Goal: Use online tool/utility: Utilize a website feature to perform a specific function

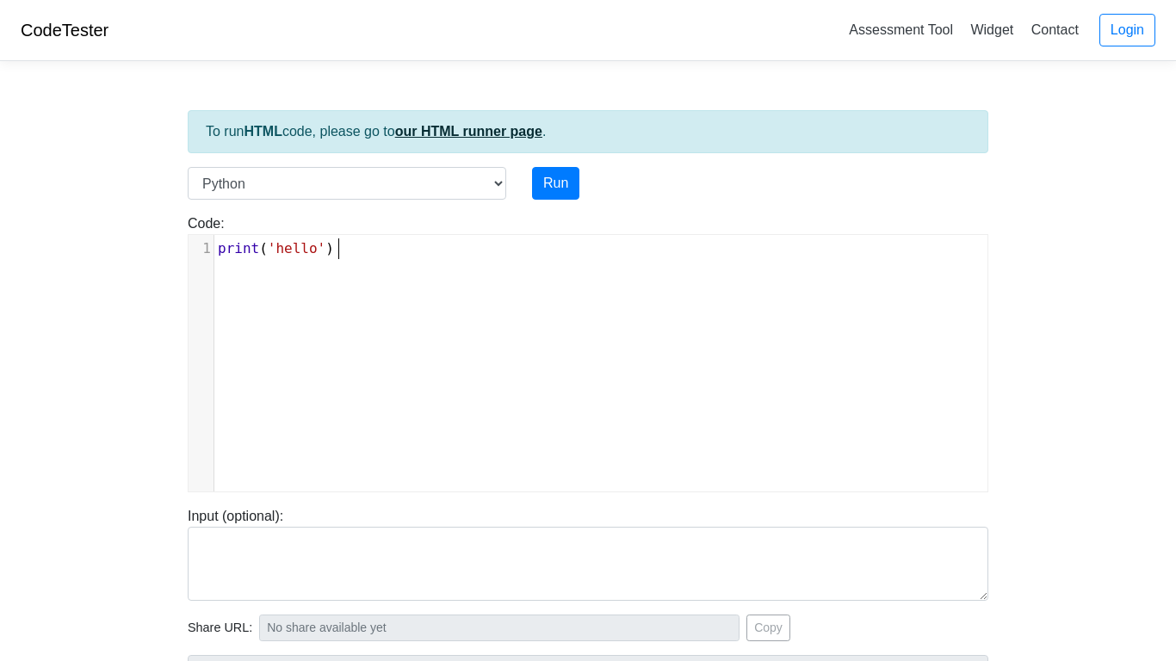
scroll to position [3, 0]
click at [492, 124] on link "our HTML runner page" at bounding box center [468, 131] width 147 height 15
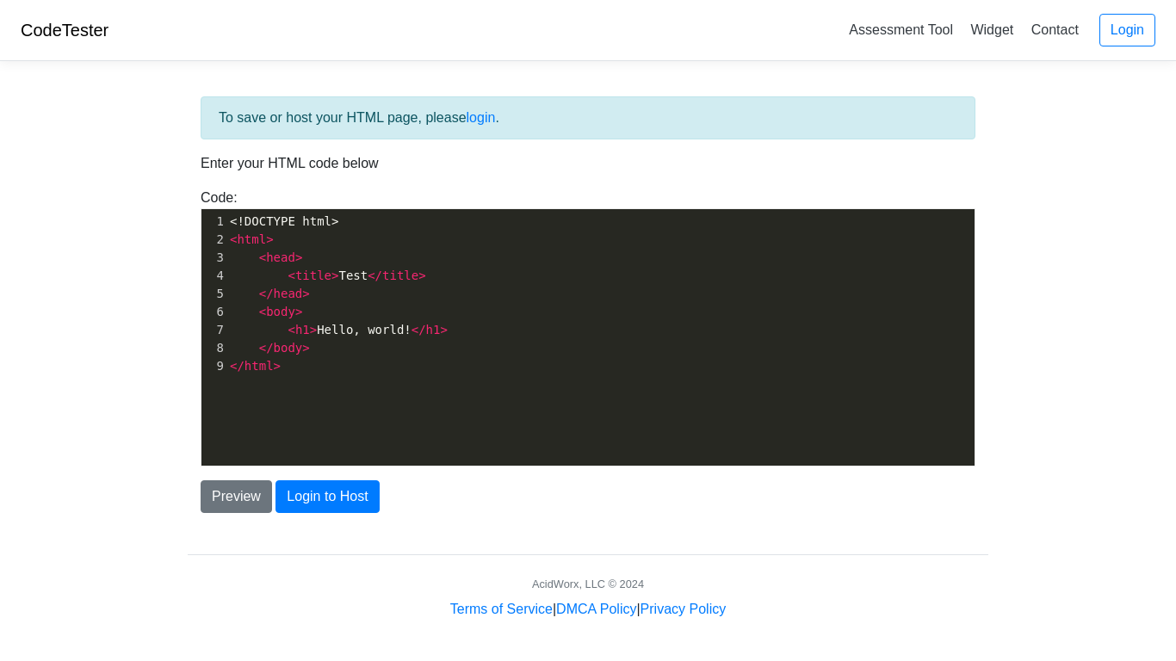
click at [411, 325] on span "</" at bounding box center [418, 330] width 15 height 14
type textarea "<!DOCTYPE html> <html> <head> <title>Test</title> </head> <body> <h1>Hello, wor…"
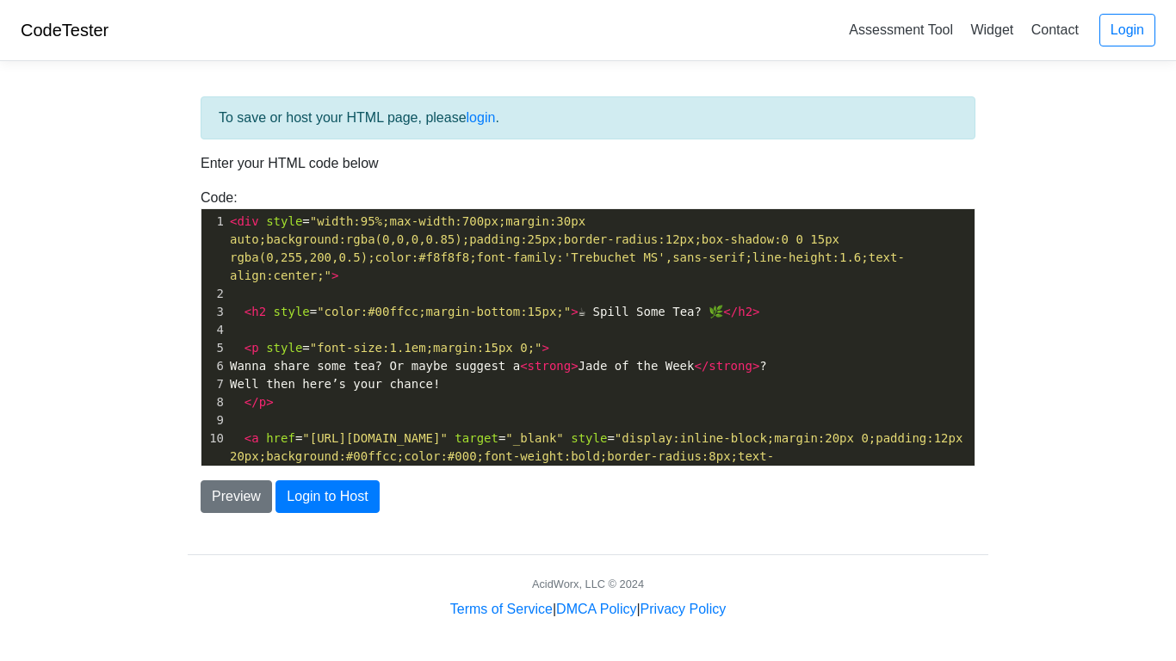
scroll to position [202, 0]
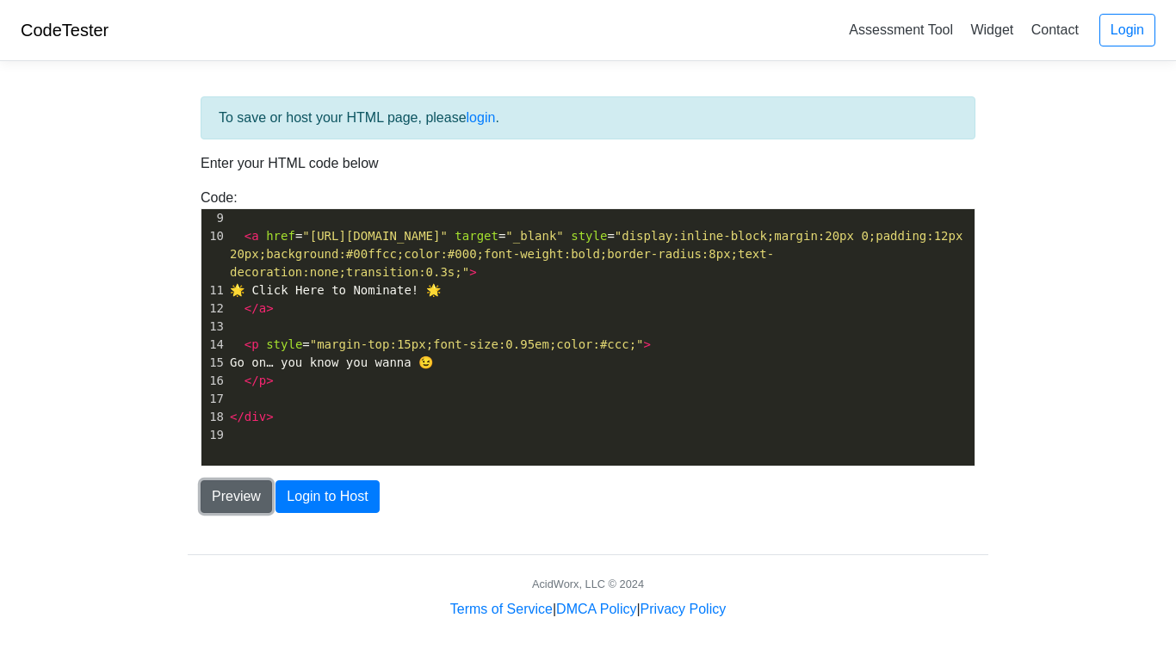
click at [241, 499] on button "Preview" at bounding box center [236, 496] width 71 height 33
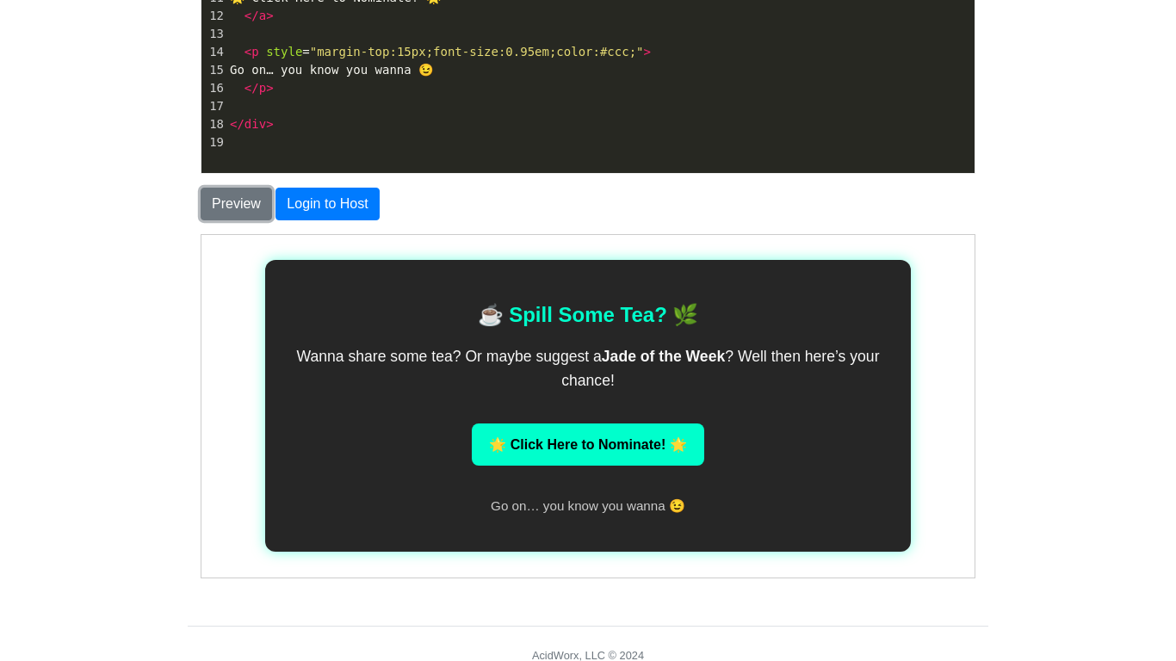
scroll to position [0, 0]
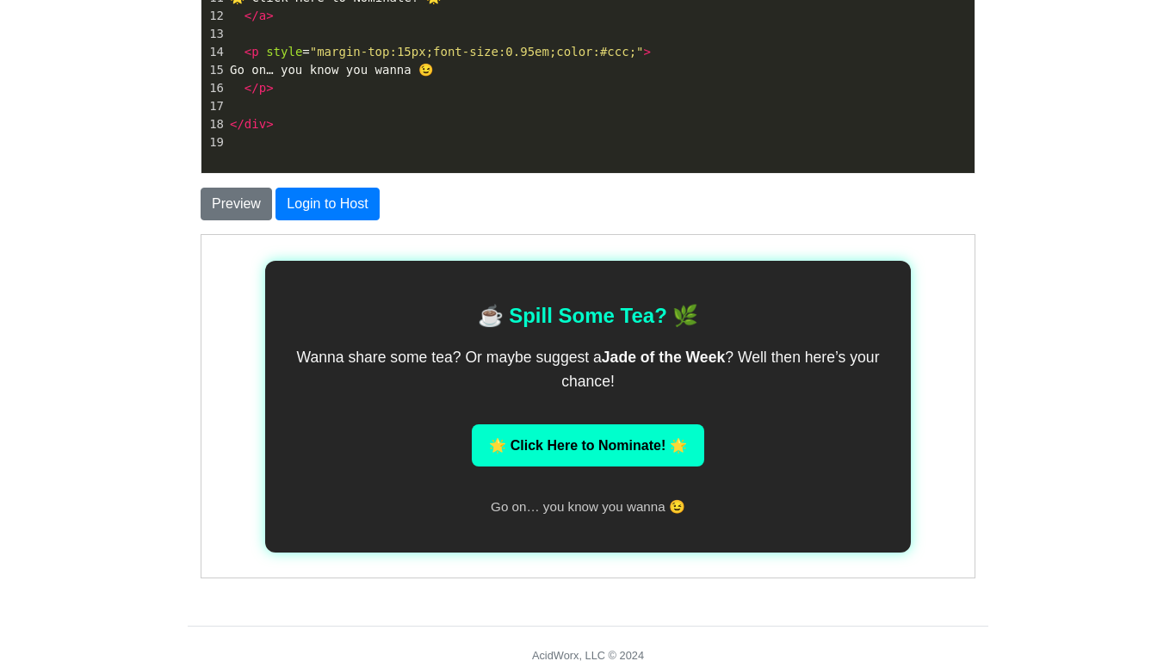
click at [576, 442] on link "🌟 Click Here to Nominate! 🌟" at bounding box center [587, 445] width 232 height 43
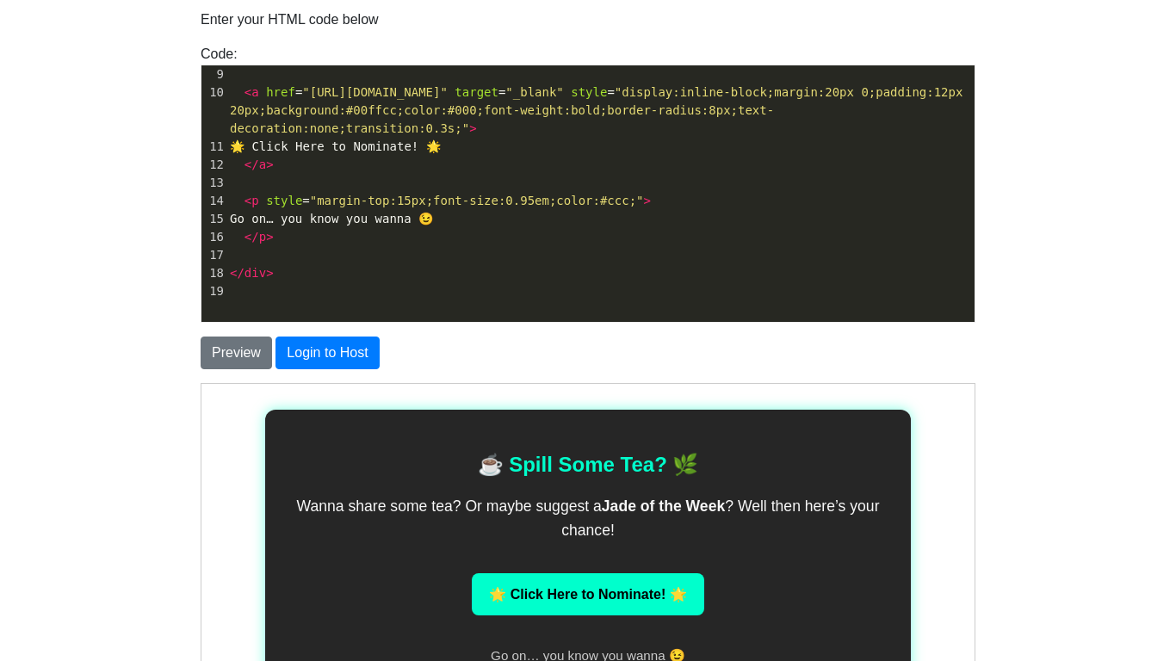
scroll to position [141, 0]
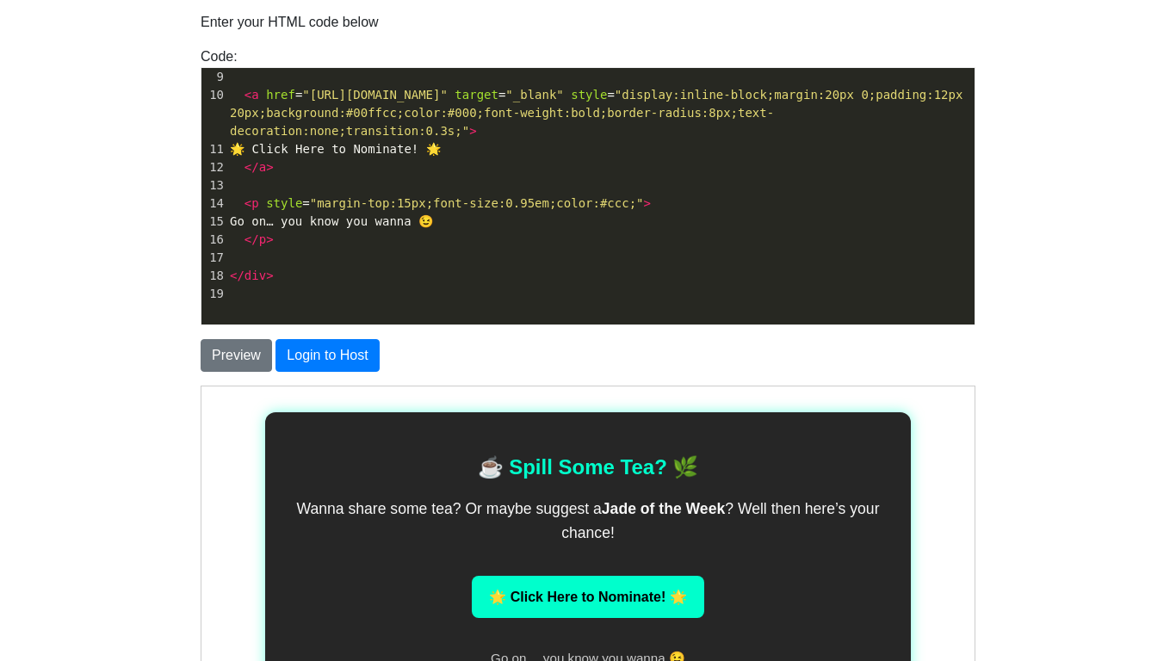
click at [572, 303] on pre "​" at bounding box center [600, 294] width 748 height 18
type textarea "<div style="width:95%;max-width:700px;margin:30px auto;background:rgba(0,0,0,0.…"
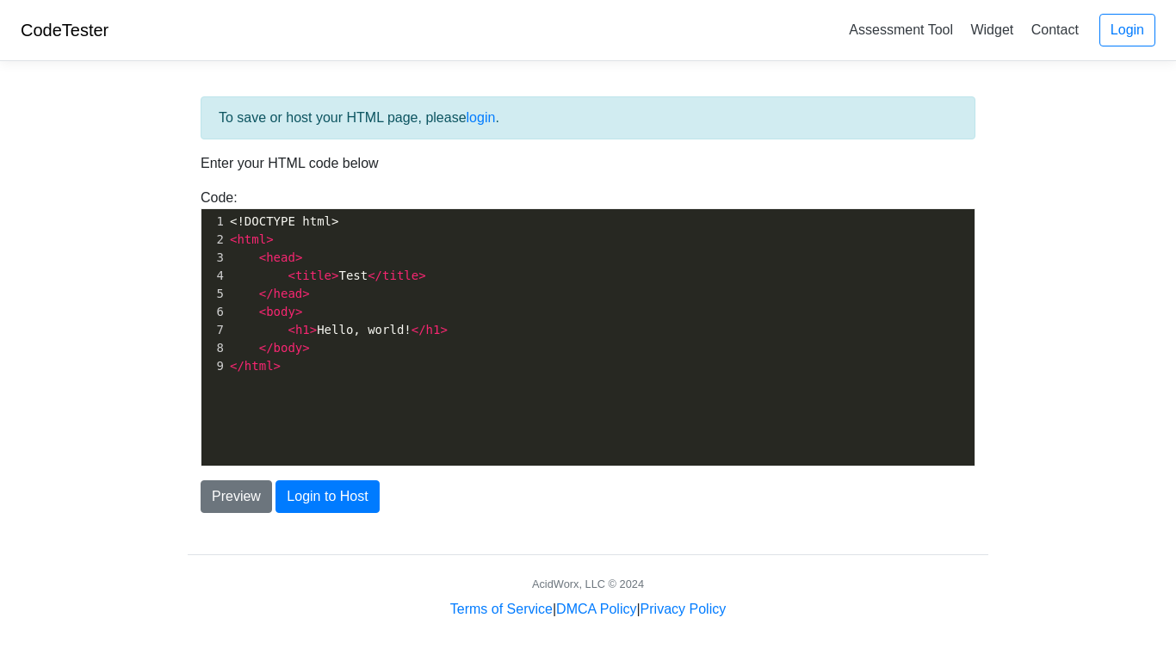
click at [400, 374] on pre "</ html >" at bounding box center [600, 366] width 748 height 18
type textarea "<!DOCTYPE html> <html> <head> <title>Test</title> </head> <body> <h1>Hello, wor…"
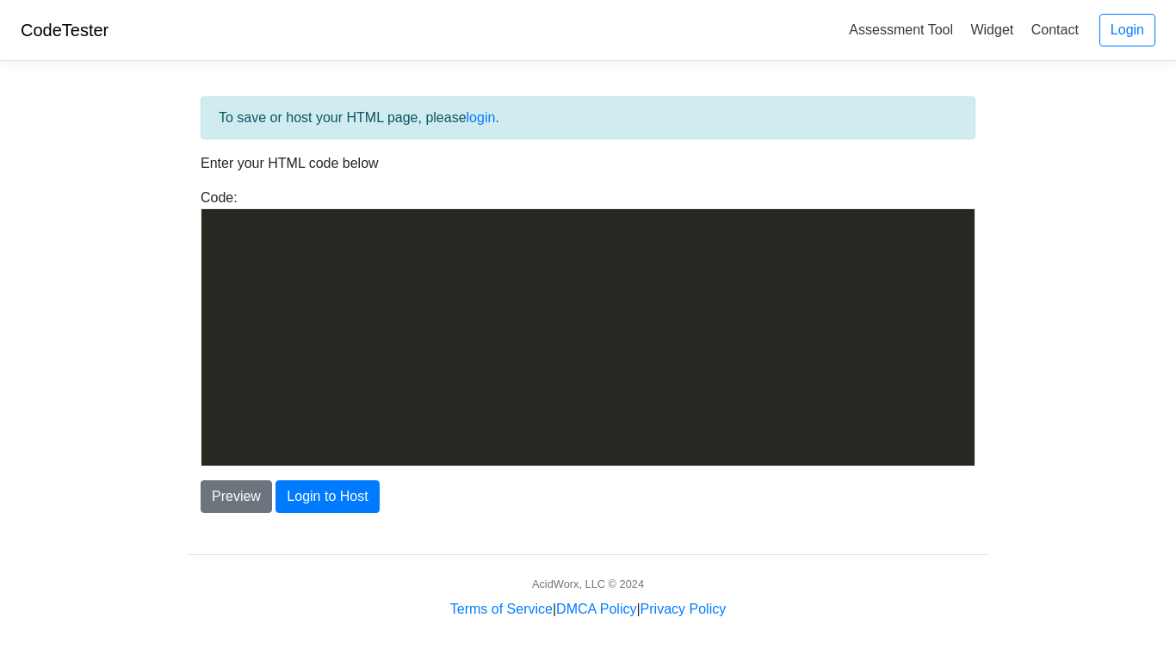
scroll to position [2860, 0]
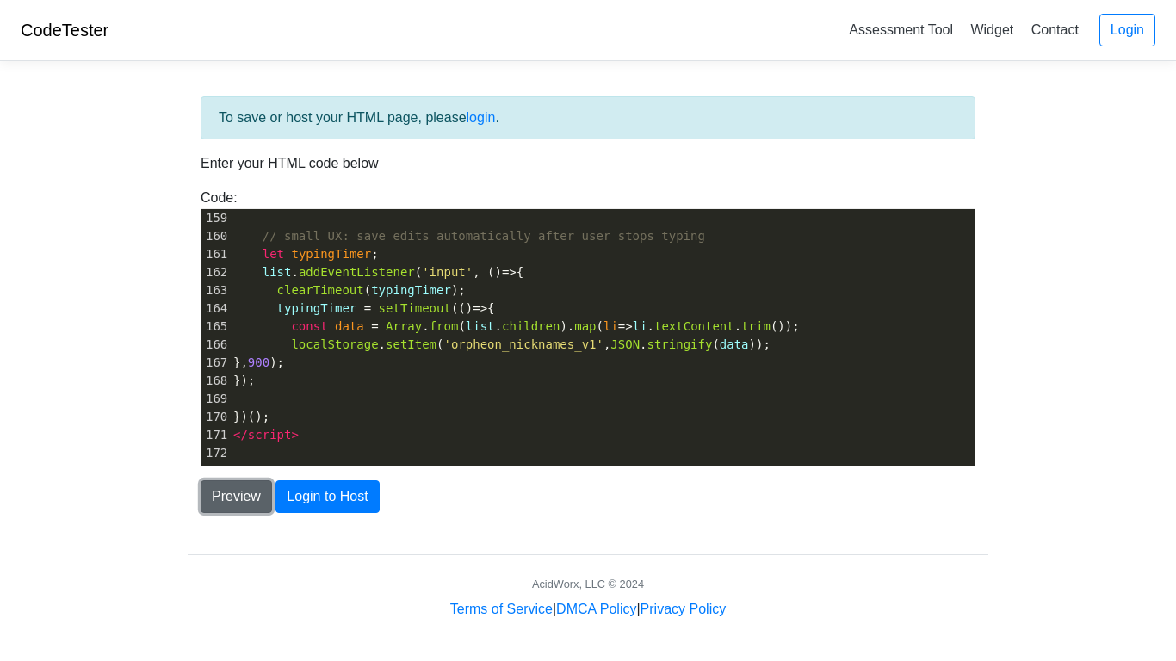
click at [251, 496] on button "Preview" at bounding box center [236, 496] width 71 height 33
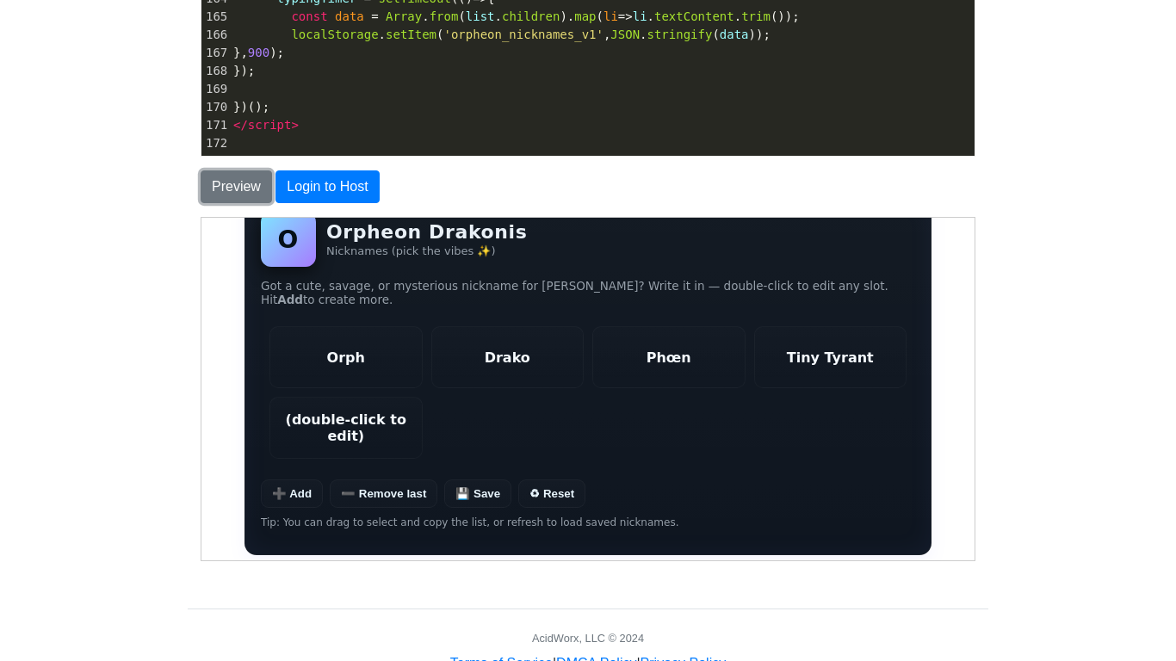
scroll to position [0, 0]
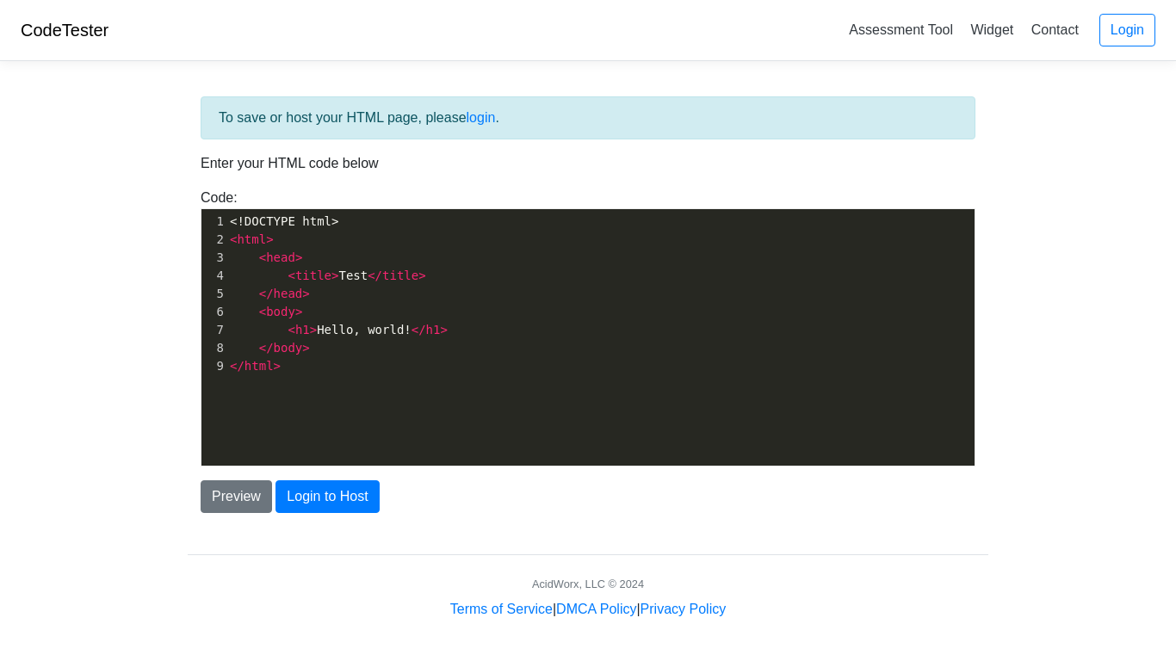
click at [384, 231] on pre "< html >" at bounding box center [600, 240] width 748 height 18
type textarea "<!DOCTYPE html> <html> <head> <title>Test</title> </head> <body> <h1>Hello, wor…"
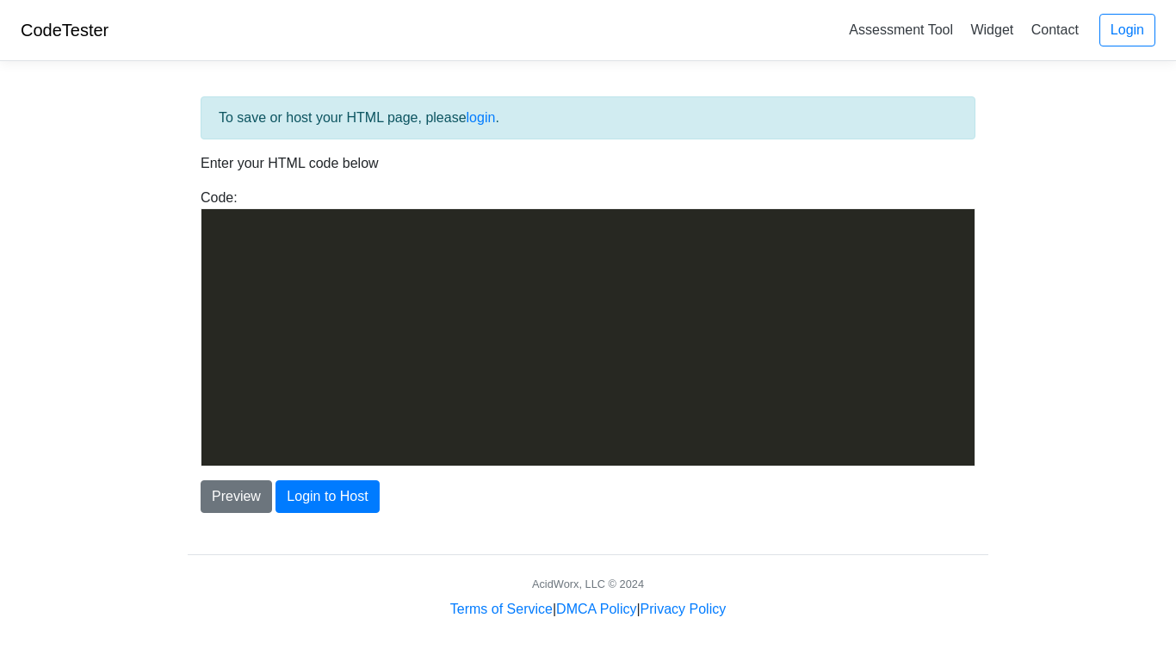
scroll to position [1649, 0]
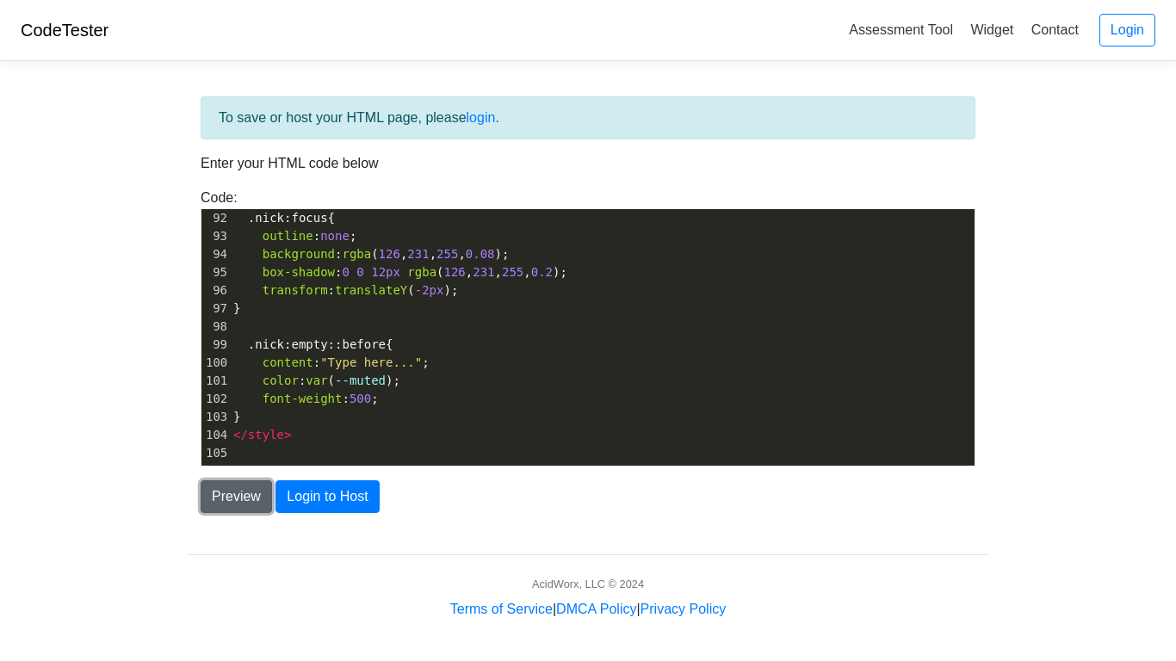
click at [220, 499] on button "Preview" at bounding box center [236, 496] width 71 height 33
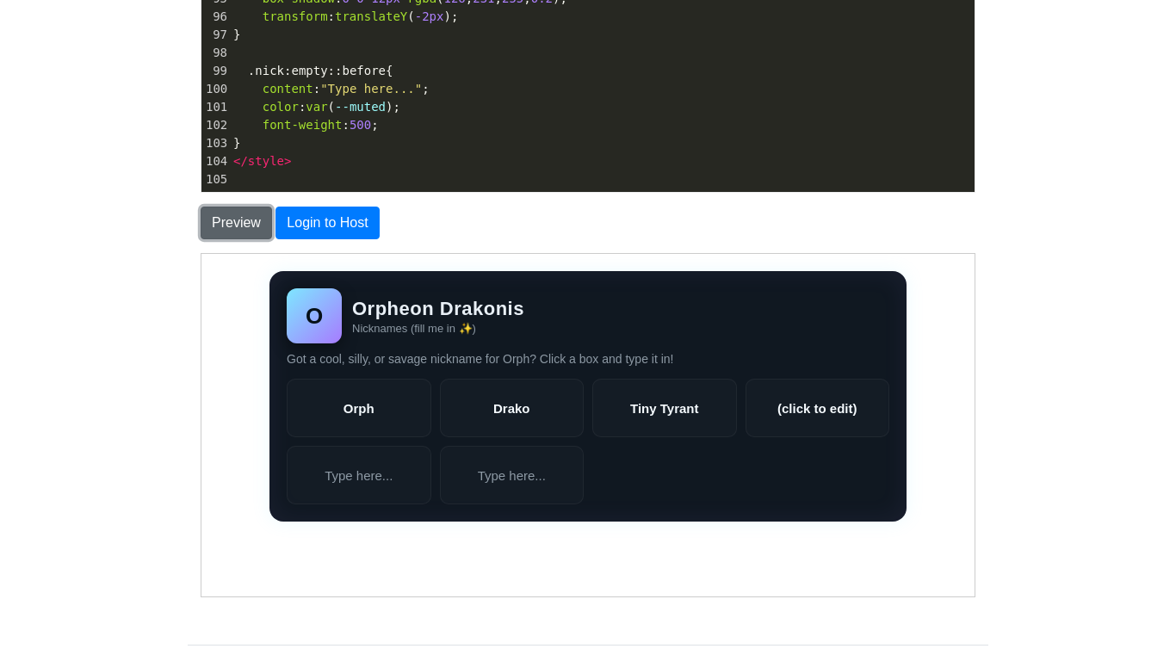
scroll to position [302, 0]
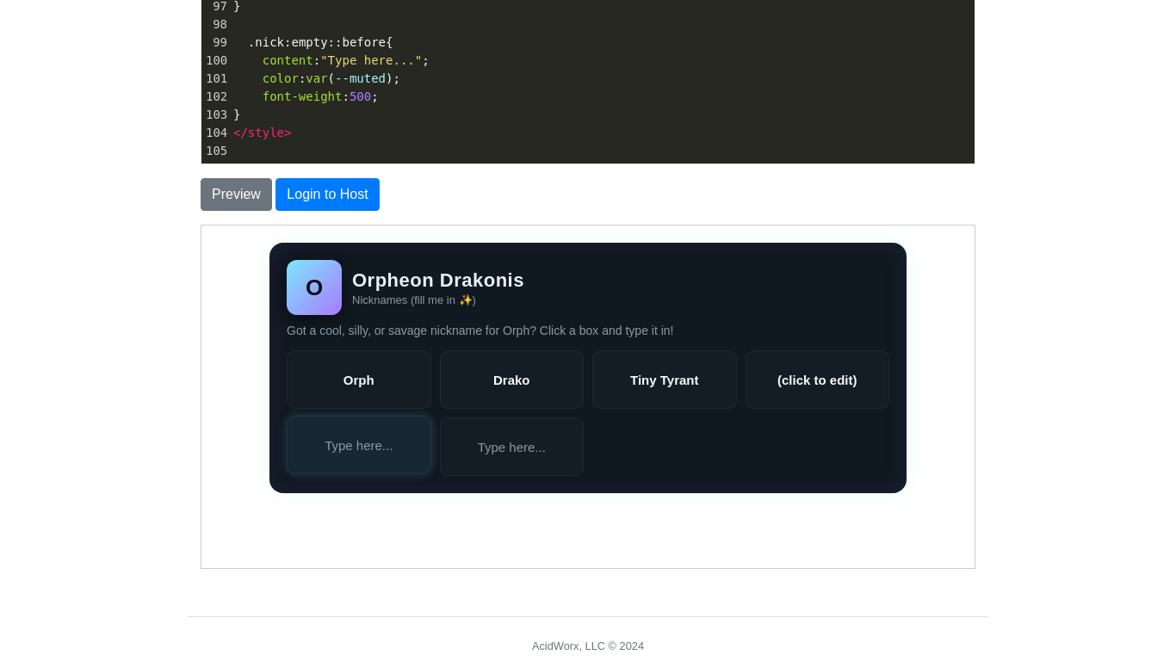
click at [392, 448] on li at bounding box center [358, 444] width 145 height 59
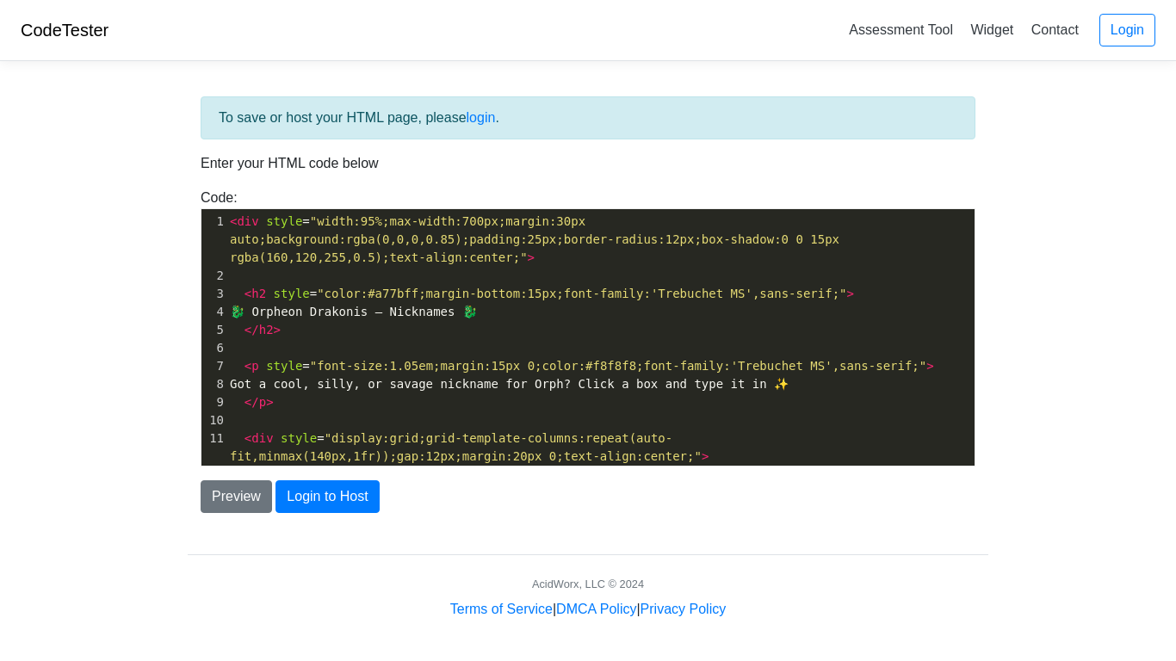
scroll to position [455, 0]
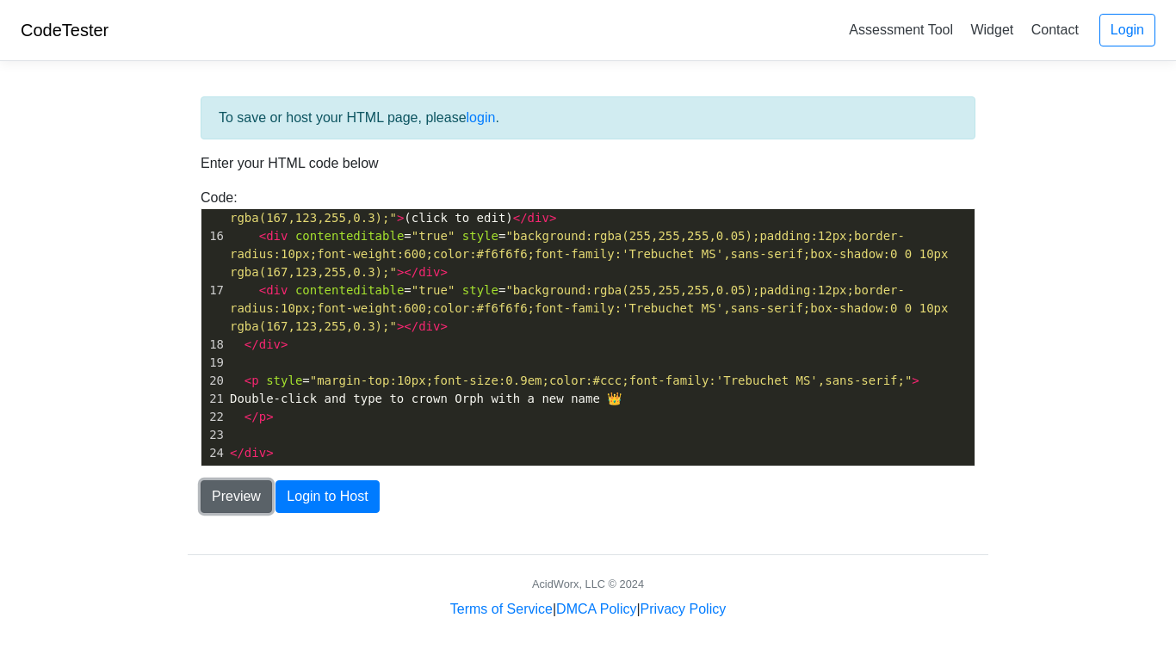
click at [238, 498] on button "Preview" at bounding box center [236, 496] width 71 height 33
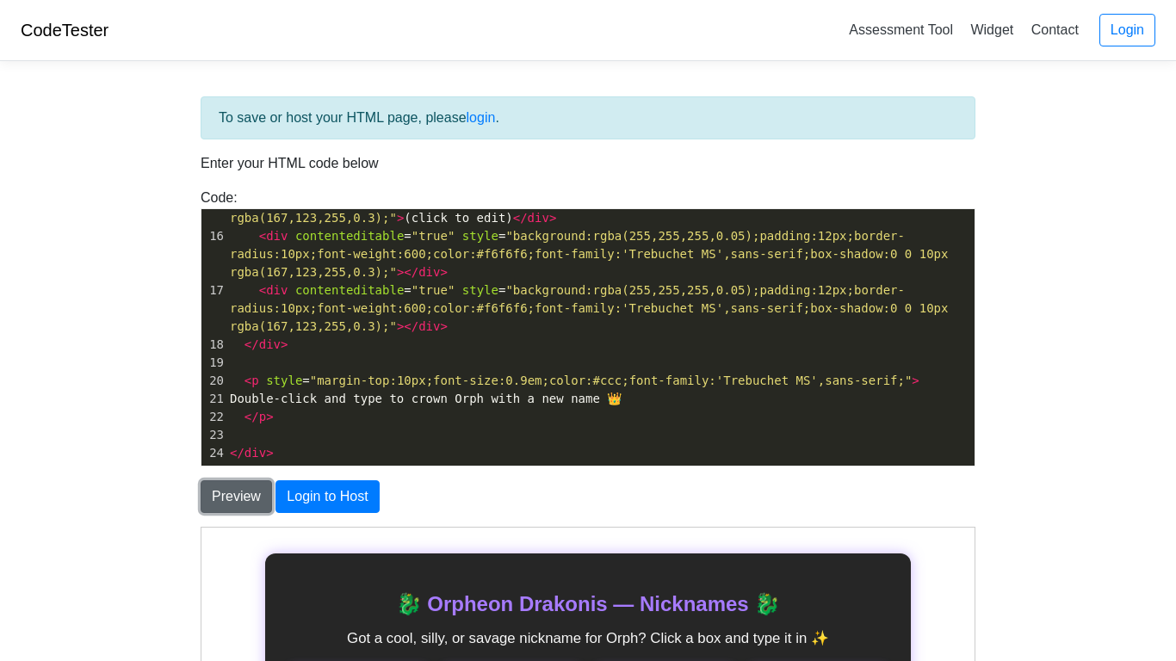
scroll to position [364, 0]
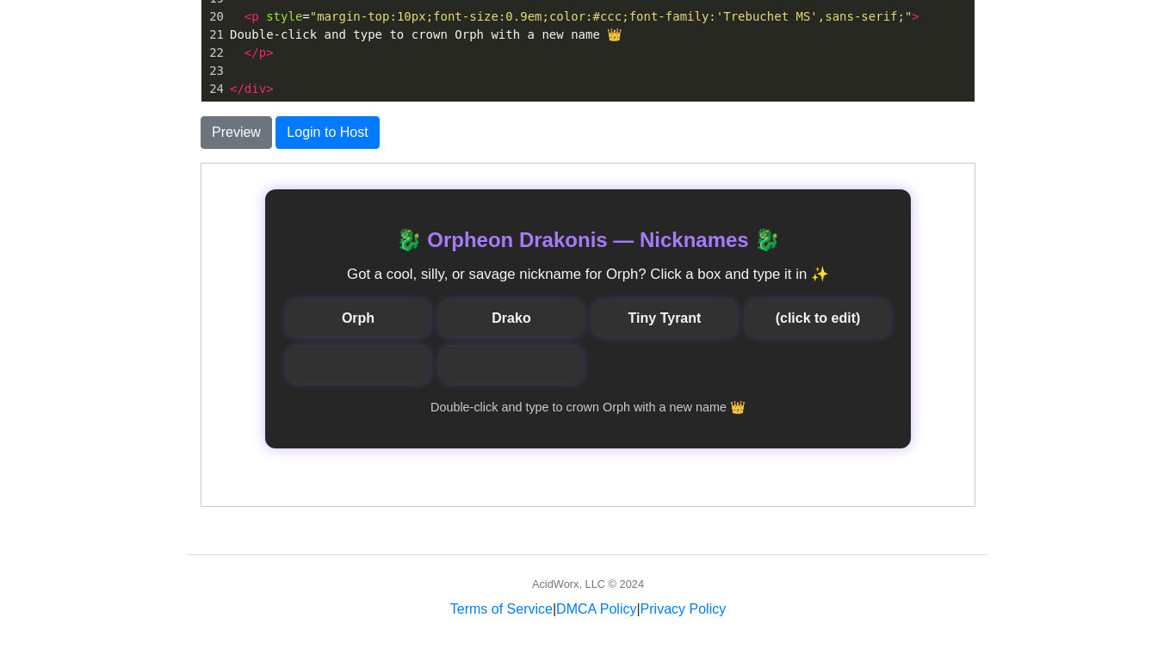
click at [373, 312] on div "Orph" at bounding box center [357, 318] width 143 height 36
click at [362, 387] on div "🐉 Orpheon Drakonis — Nicknames 🐉 Got a cool, silly, or savage nickname for Orph…" at bounding box center [587, 318] width 646 height 259
click at [366, 375] on div at bounding box center [357, 364] width 143 height 36
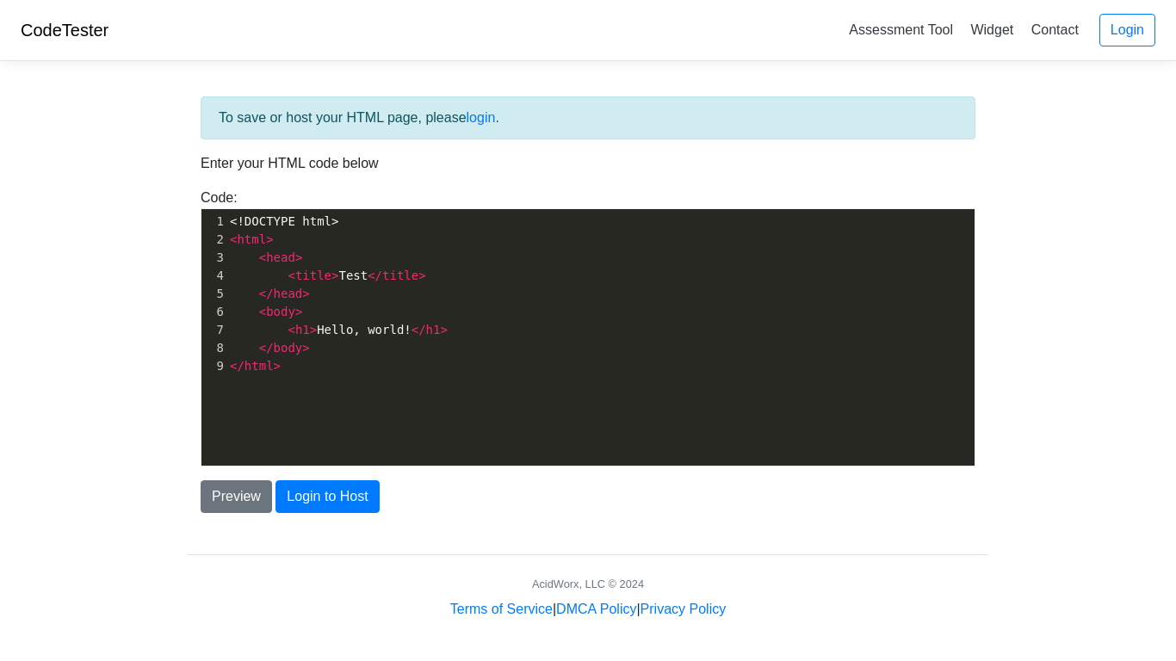
click at [329, 362] on pre "</ html >" at bounding box center [600, 366] width 748 height 18
type textarea "<!DOCTYPE html> <html> <head> <title>Test</title> </head> <body> <h1>Hello, wor…"
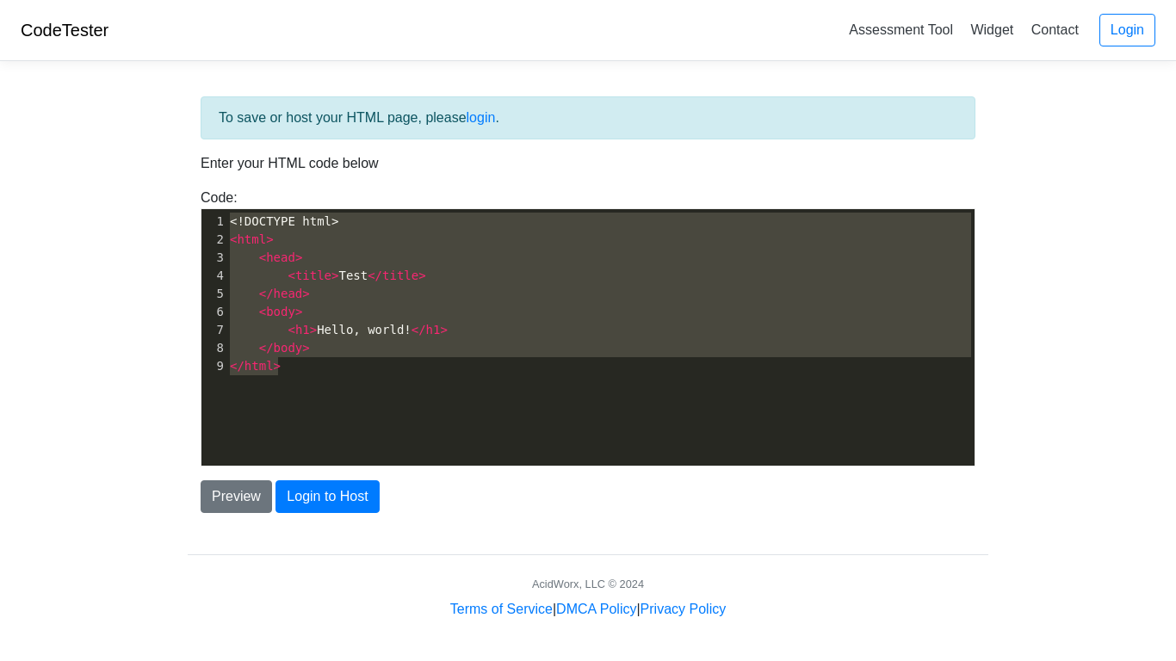
scroll to position [3872, 0]
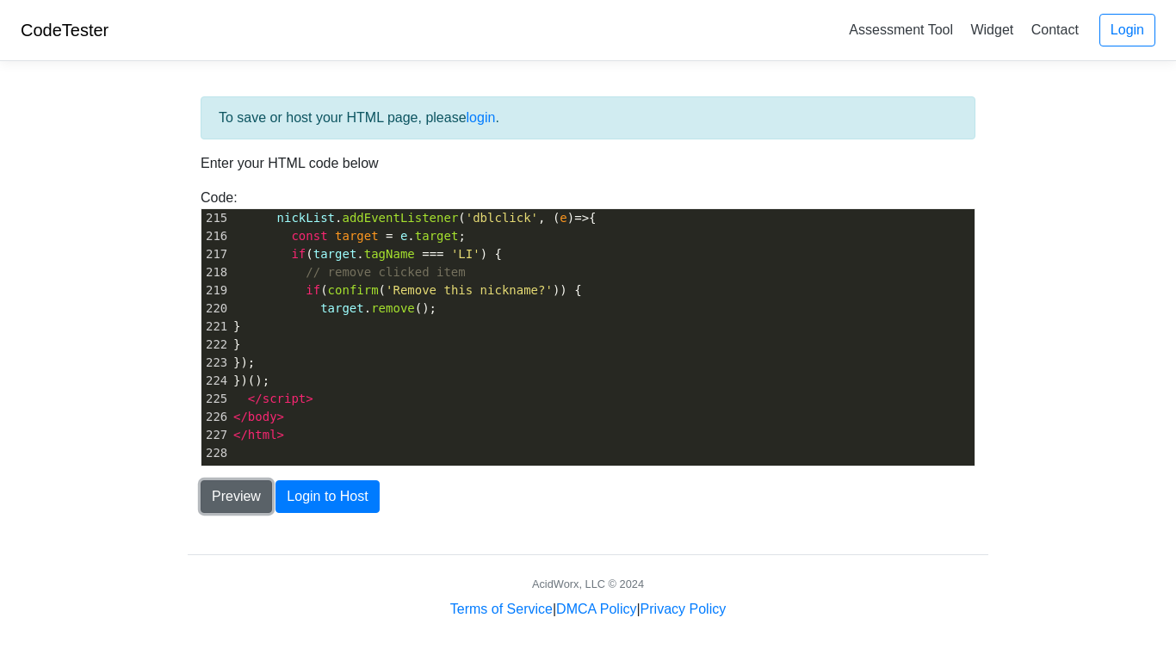
click at [238, 491] on button "Preview" at bounding box center [236, 496] width 71 height 33
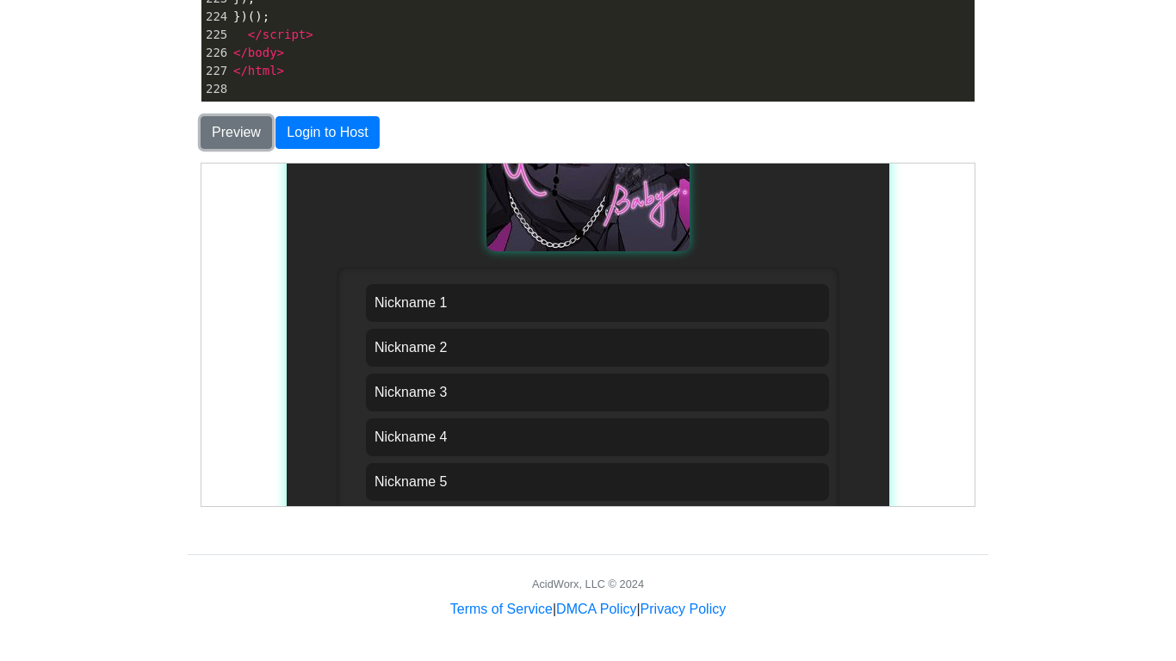
scroll to position [425, 0]
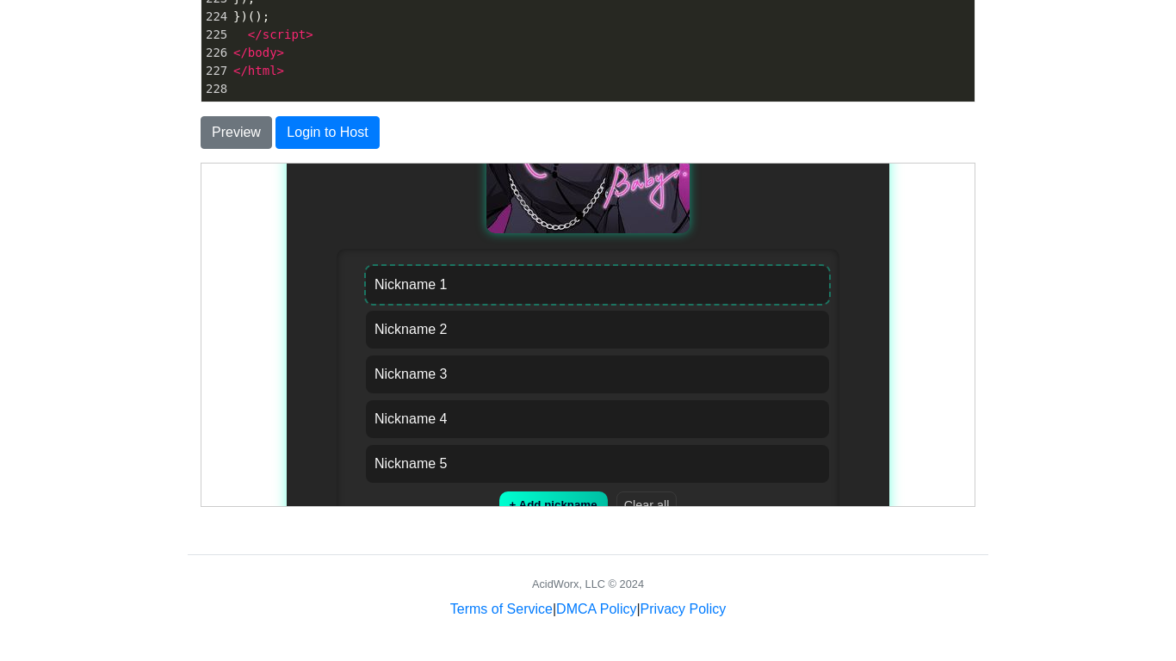
click at [717, 295] on li "Nickname 1" at bounding box center [596, 284] width 463 height 38
click at [535, 282] on li "Nickname 1" at bounding box center [596, 284] width 463 height 38
drag, startPoint x: 526, startPoint y: 285, endPoint x: 294, endPoint y: 280, distance: 232.5
click at [294, 280] on div "Orpheon Drakonis — Nicknames sooo many names for such a legend... shhh keep it …" at bounding box center [587, 203] width 603 height 832
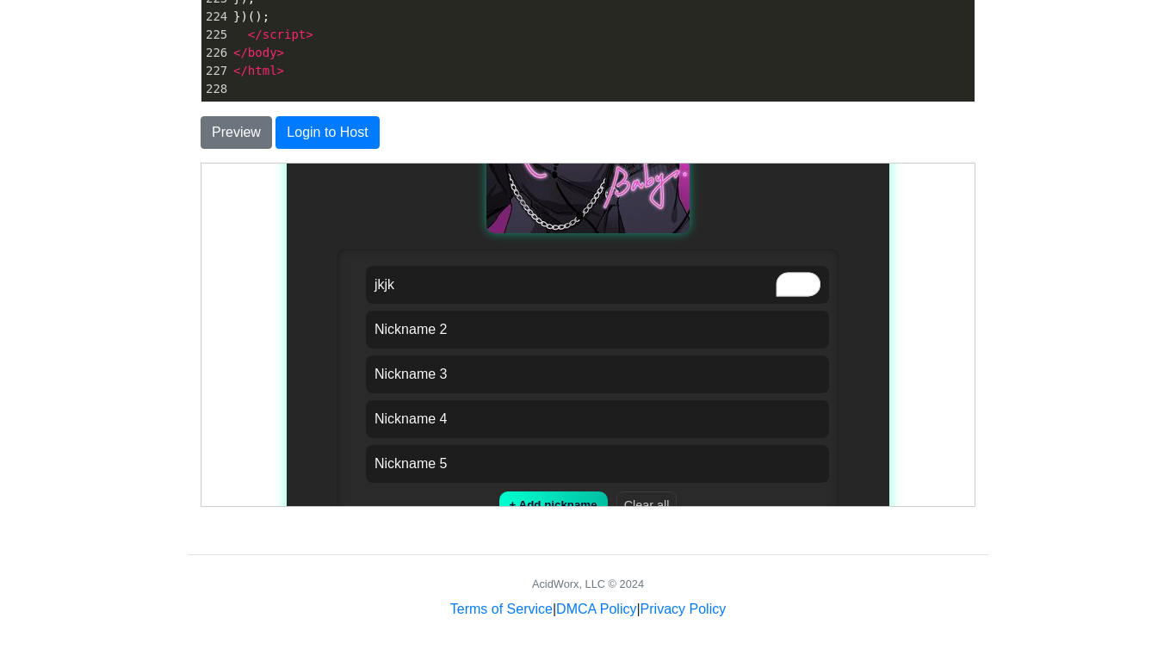
click at [156, 316] on body "CodeTester Assessment Tool Widget Contact Login To save or host your HTML page,…" at bounding box center [588, 128] width 1176 height 984
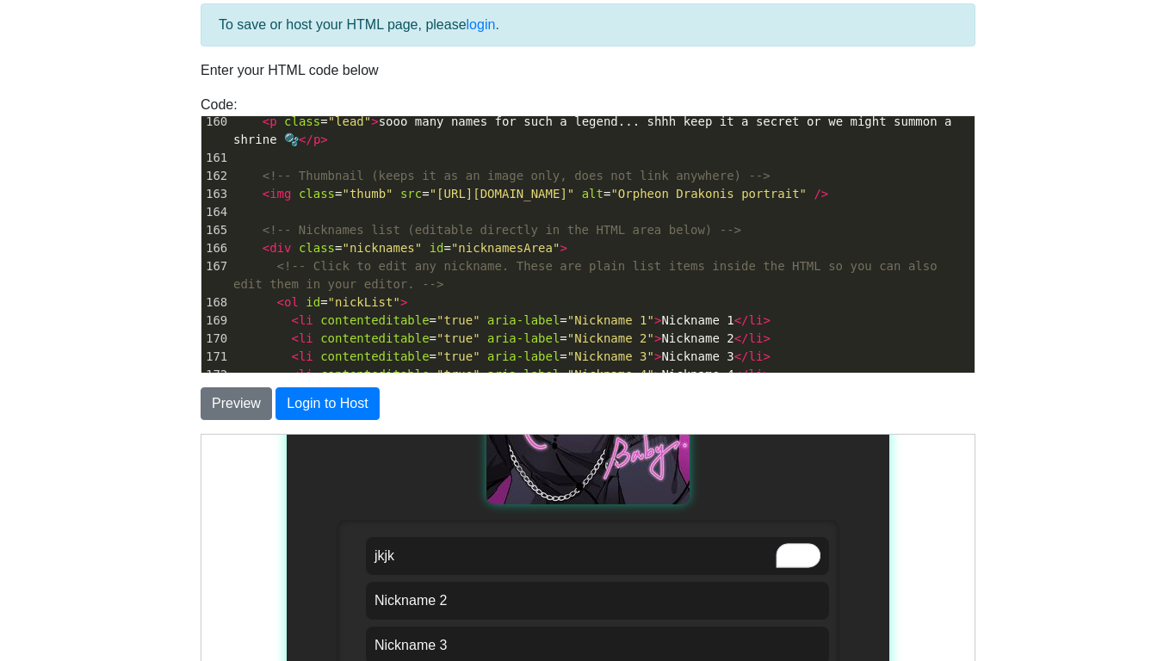
scroll to position [0, 0]
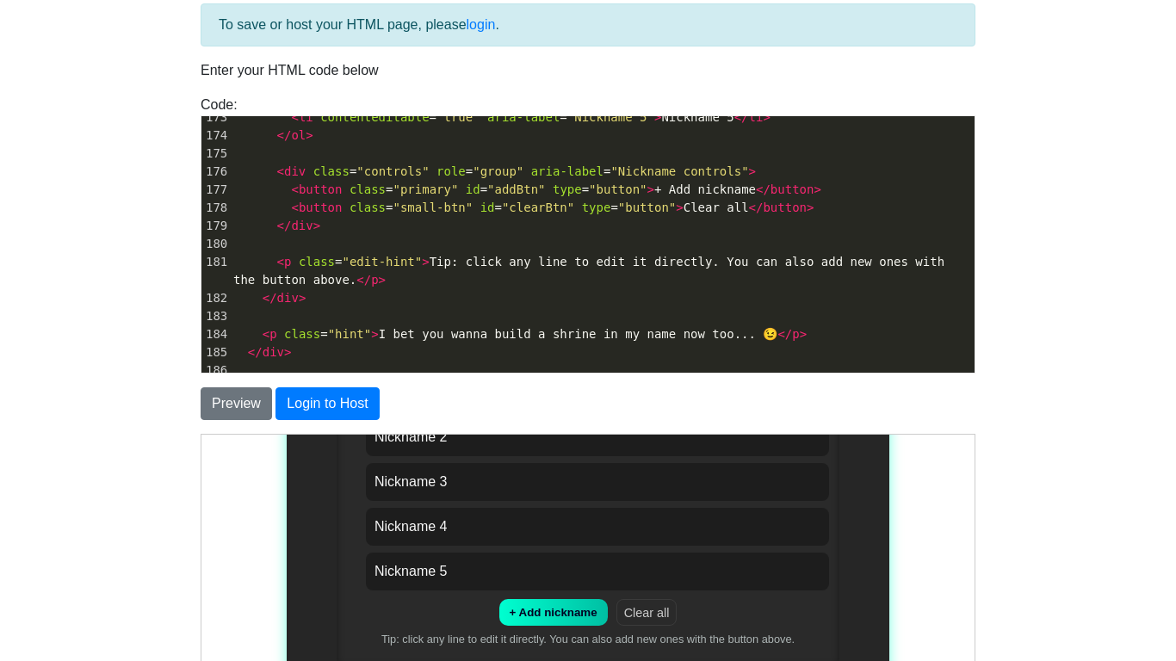
click at [653, 616] on button "Clear all" at bounding box center [646, 611] width 61 height 27
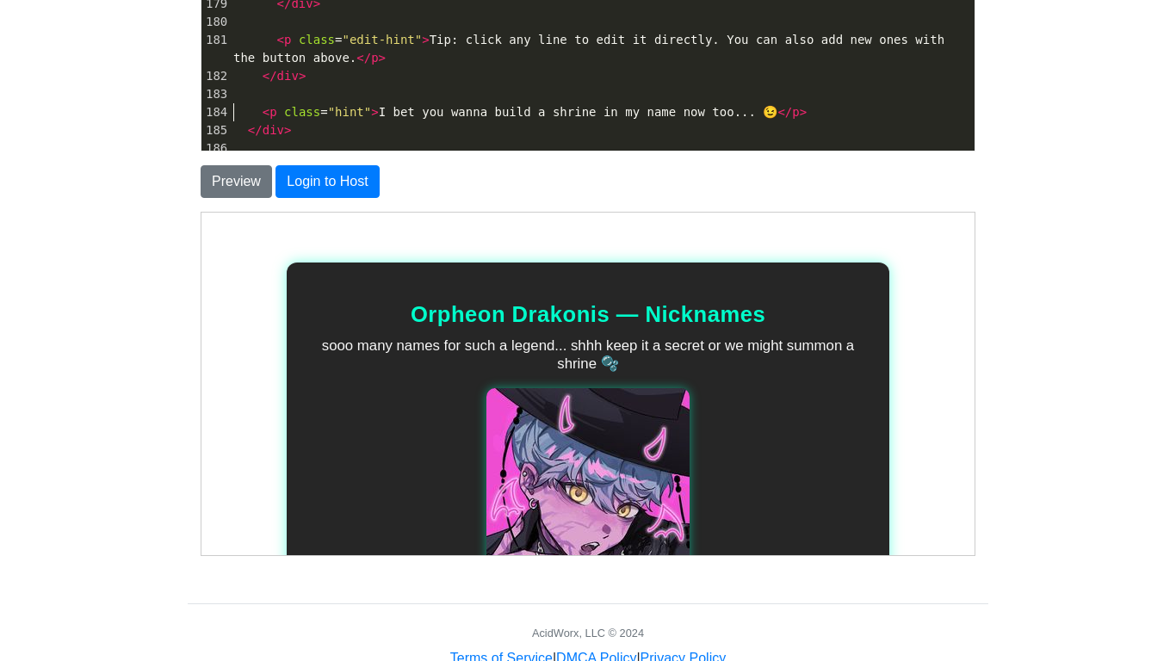
click at [360, 103] on pre "​" at bounding box center [602, 94] width 745 height 18
type textarea "<!-- Lorem ipsu dolor sitam cons adip elit sedd eiusmo te in UTLA etdol --> <!m…"
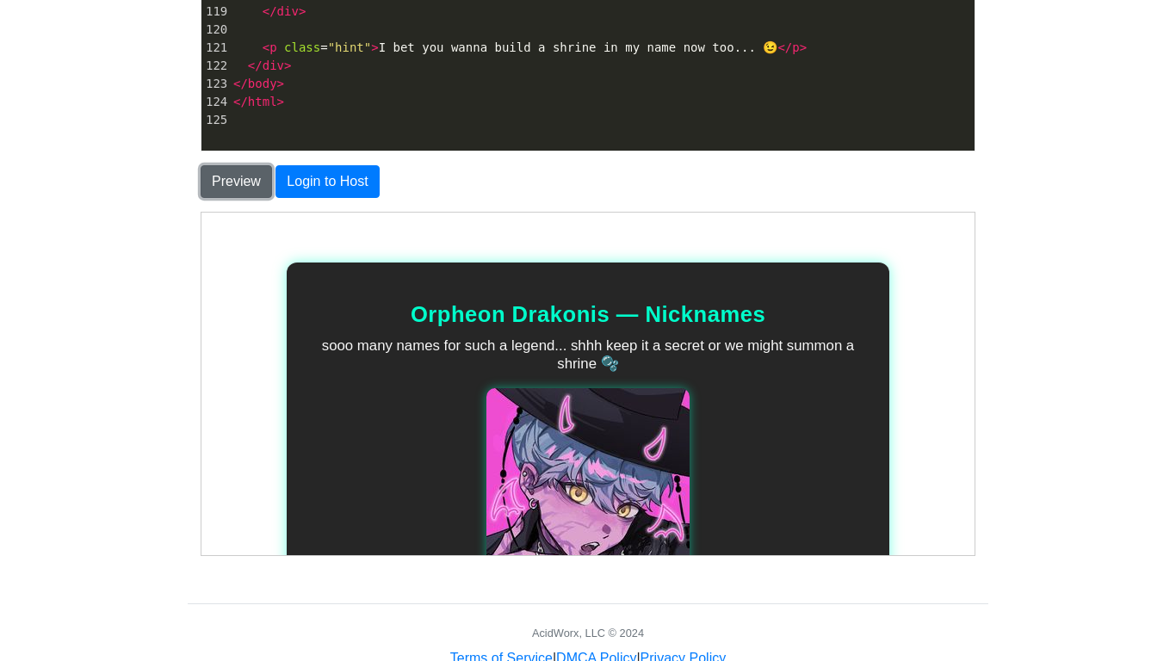
click at [221, 184] on button "Preview" at bounding box center [236, 181] width 71 height 33
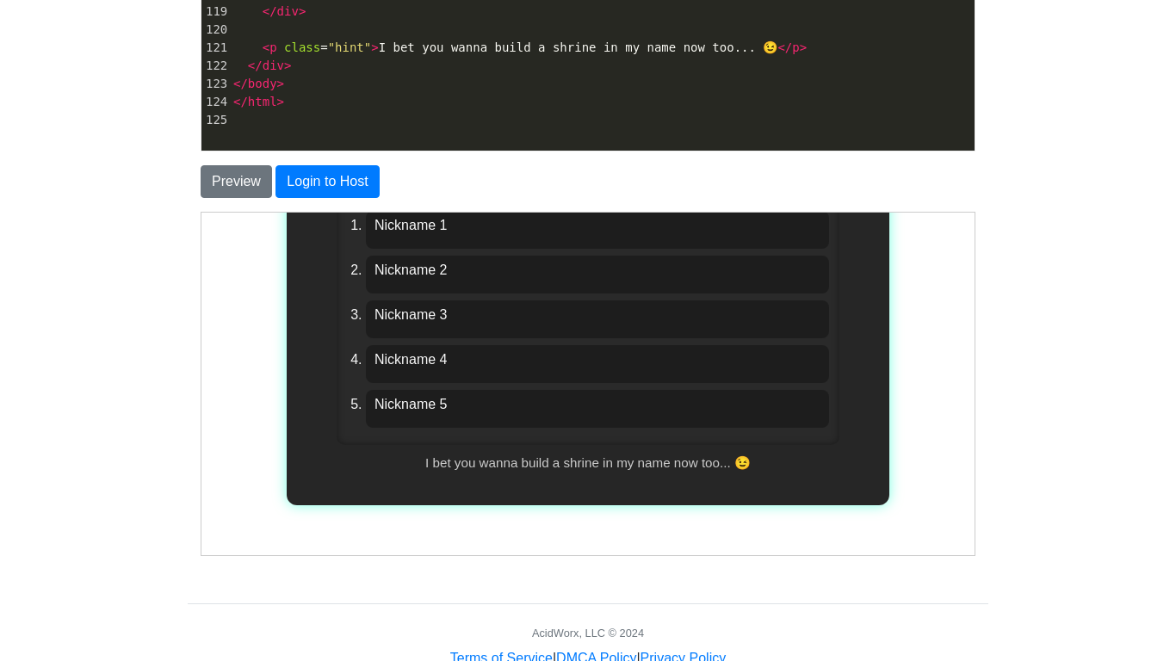
click at [433, 407] on li "Nickname 5" at bounding box center [596, 408] width 463 height 38
click at [419, 54] on span "< p class = "hint" > I bet you wanna build a shrine in my name now too... 😉 </ …" at bounding box center [519, 47] width 573 height 14
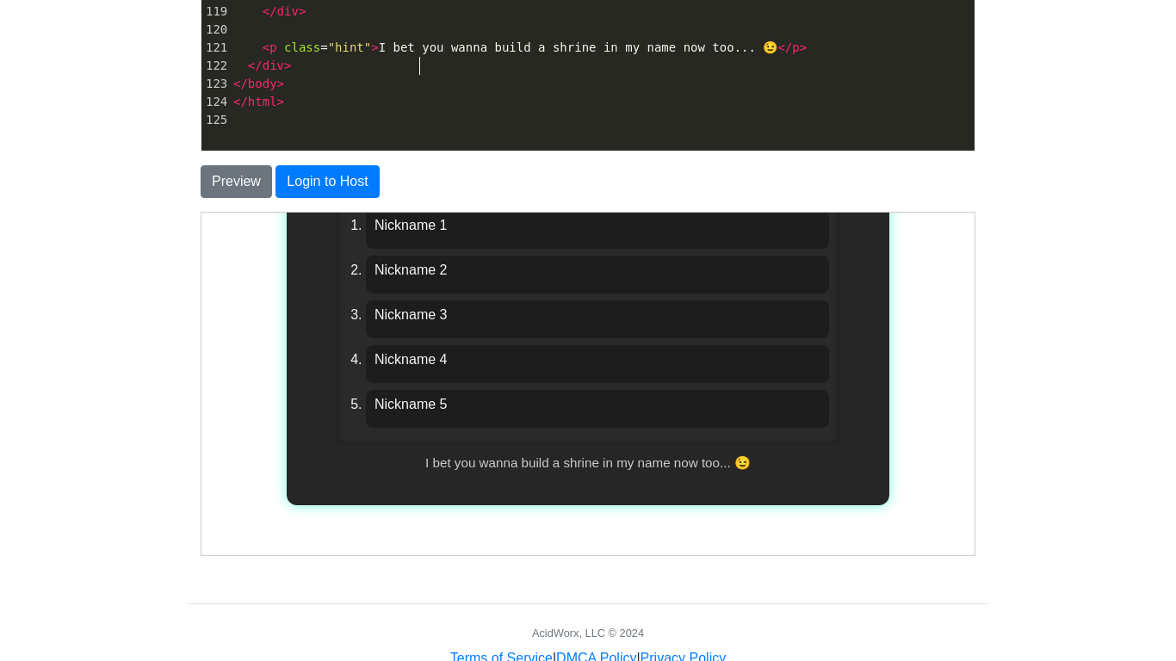
type textarea "<!-- Lorem ipsu dolor sitam cons adip elit sedd eiusmo te in UTLA etdol --> <!m…"
